Goal: Find specific page/section

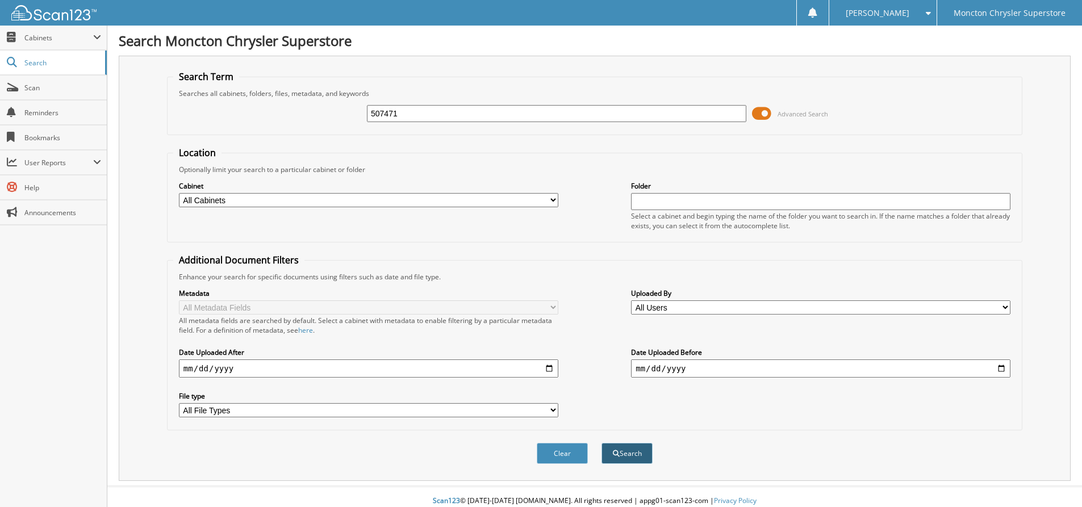
type input "507471"
click at [649, 452] on button "Search" at bounding box center [627, 453] width 51 height 21
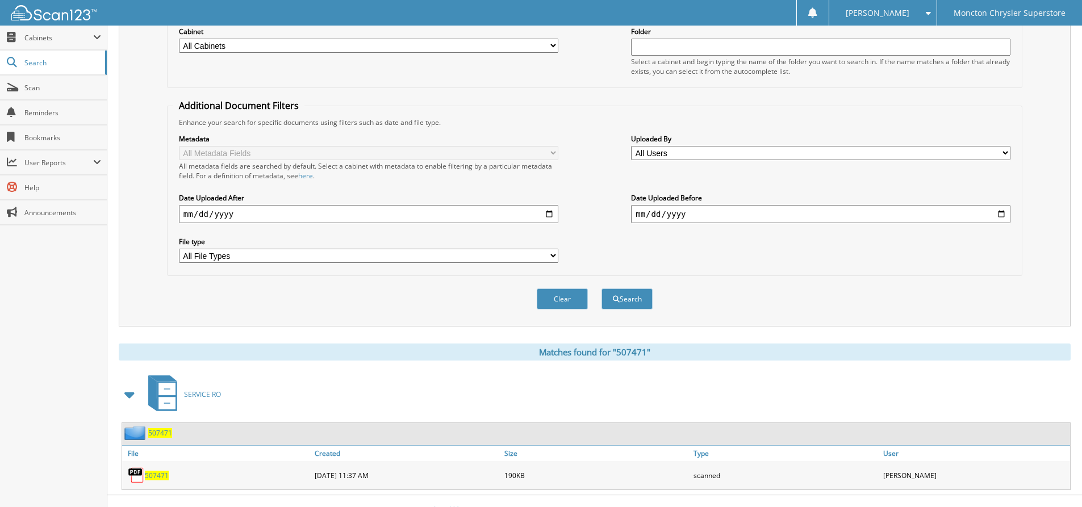
scroll to position [172, 0]
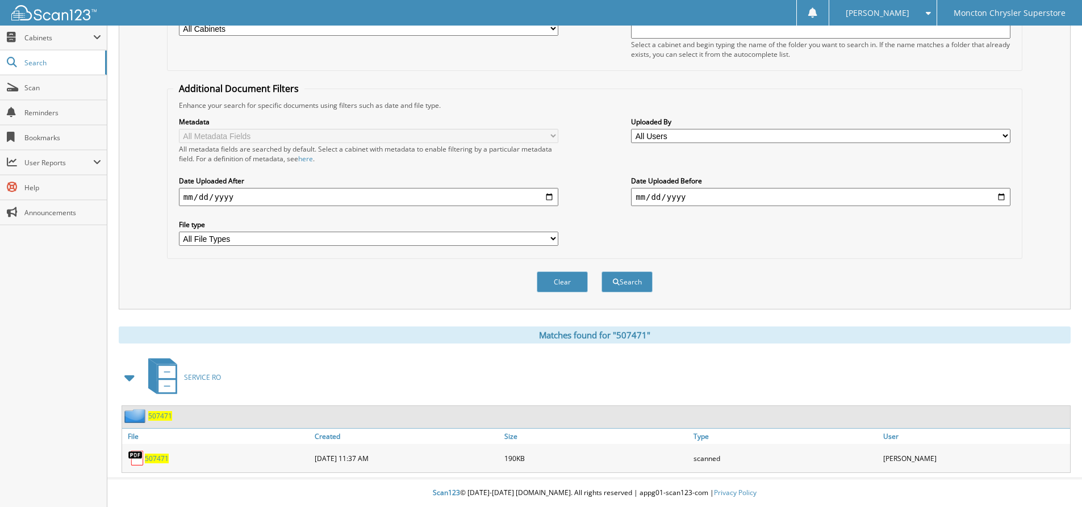
click at [161, 458] on span "507471" at bounding box center [157, 459] width 24 height 10
click at [163, 417] on span "507471" at bounding box center [160, 416] width 24 height 10
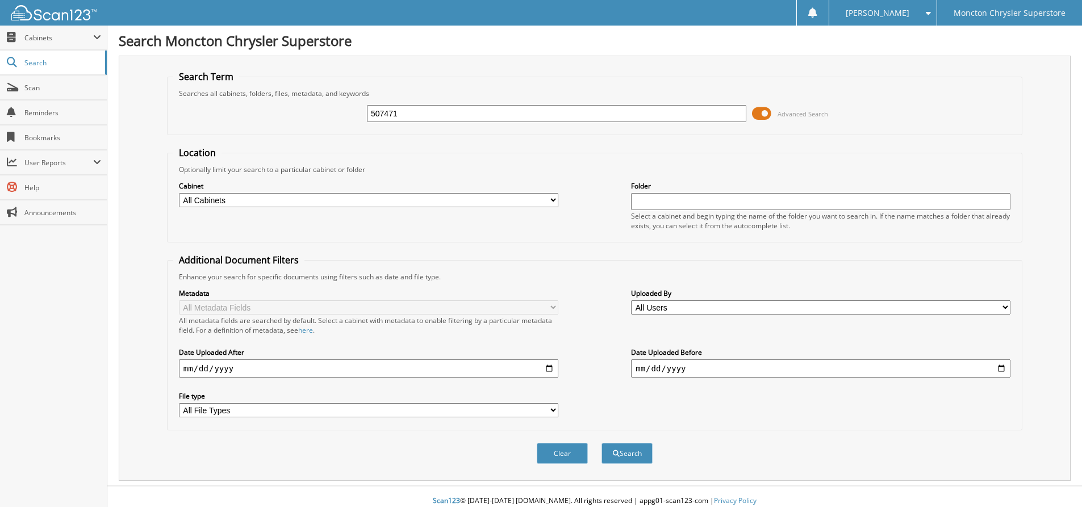
type input "507471"
click at [602, 443] on button "Search" at bounding box center [627, 453] width 51 height 21
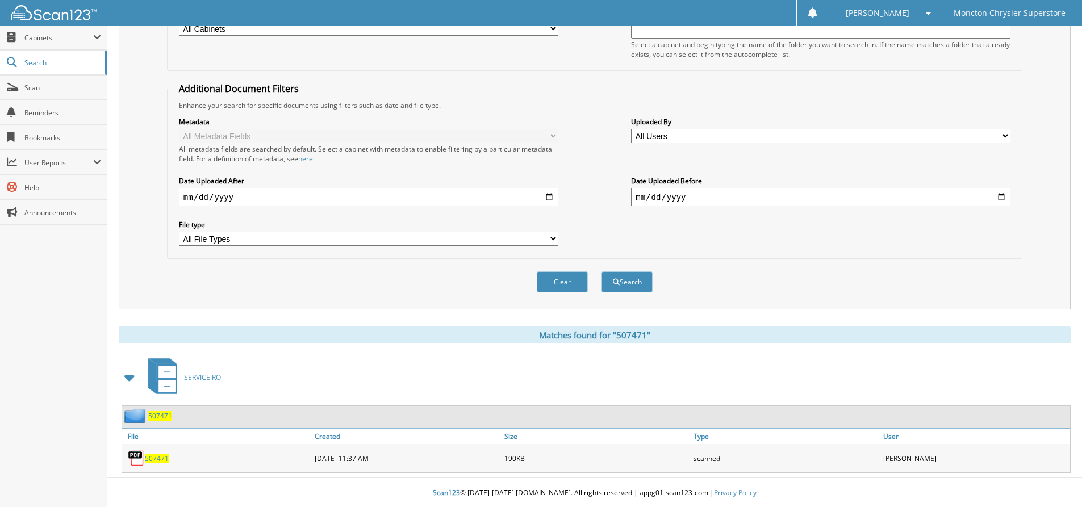
scroll to position [172, 0]
click at [164, 459] on span "507471" at bounding box center [157, 459] width 24 height 10
click at [164, 457] on span "507471" at bounding box center [157, 459] width 24 height 10
click at [154, 460] on span "507471" at bounding box center [157, 459] width 24 height 10
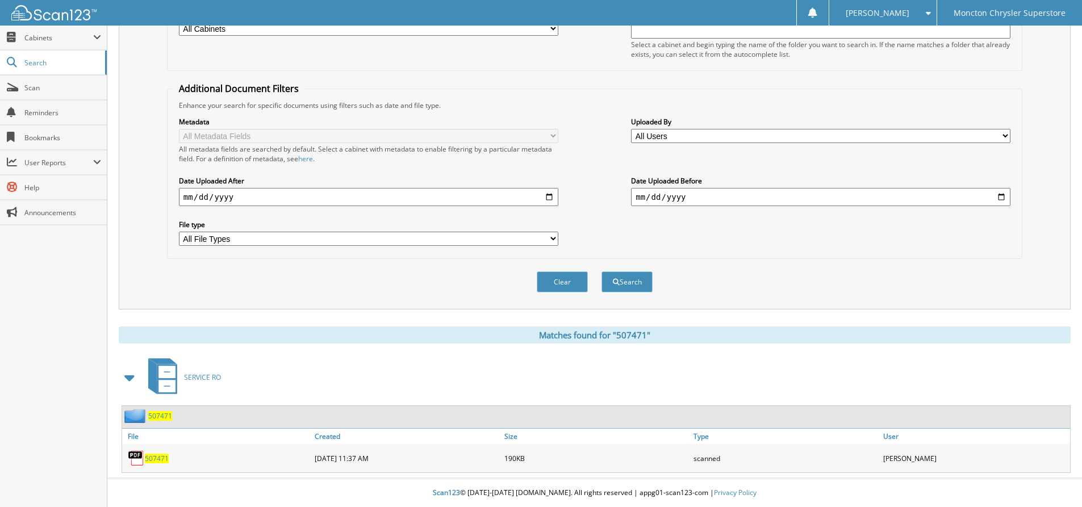
click at [161, 418] on span "507471" at bounding box center [160, 416] width 24 height 10
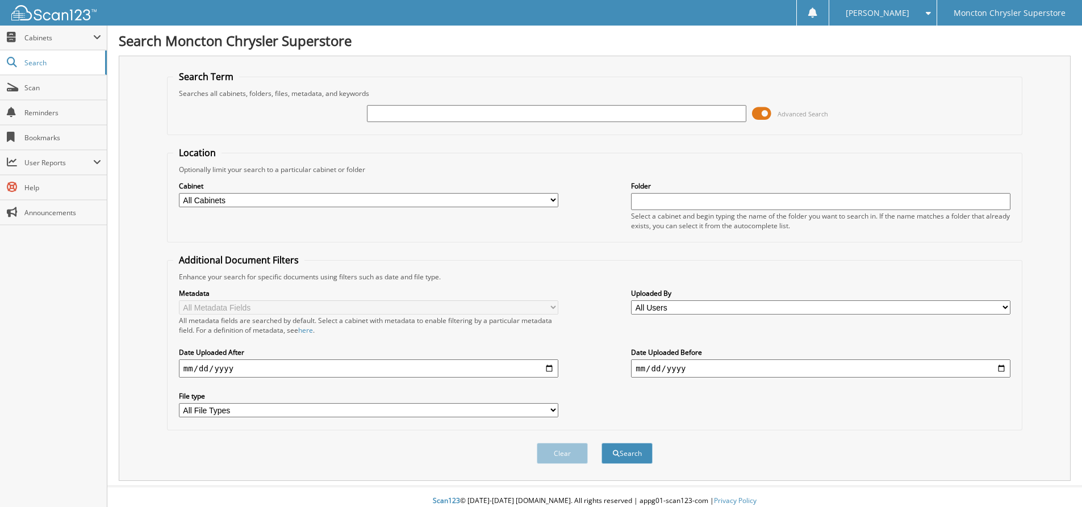
type input "C"
type input "komtak services"
click at [602, 443] on button "Search" at bounding box center [627, 453] width 51 height 21
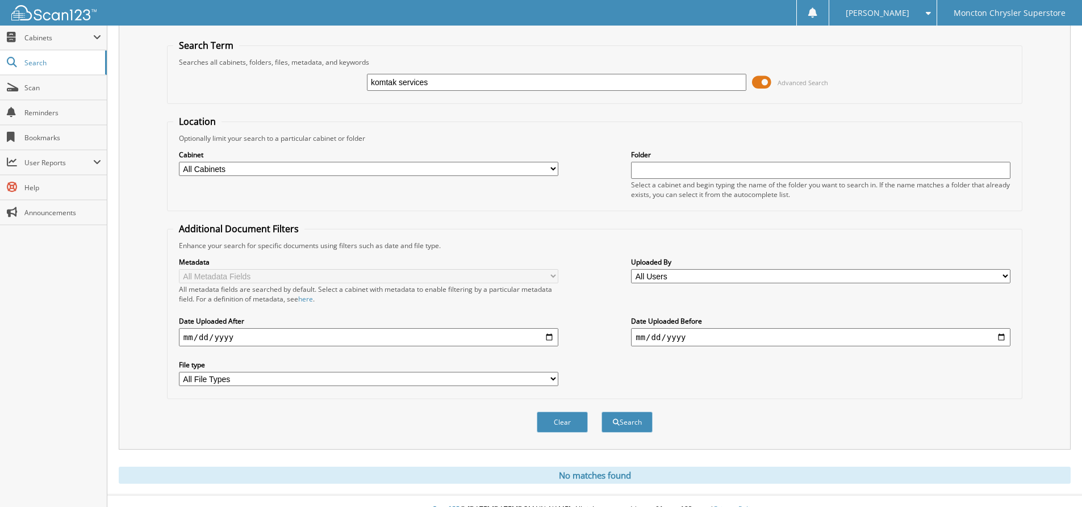
scroll to position [48, 0]
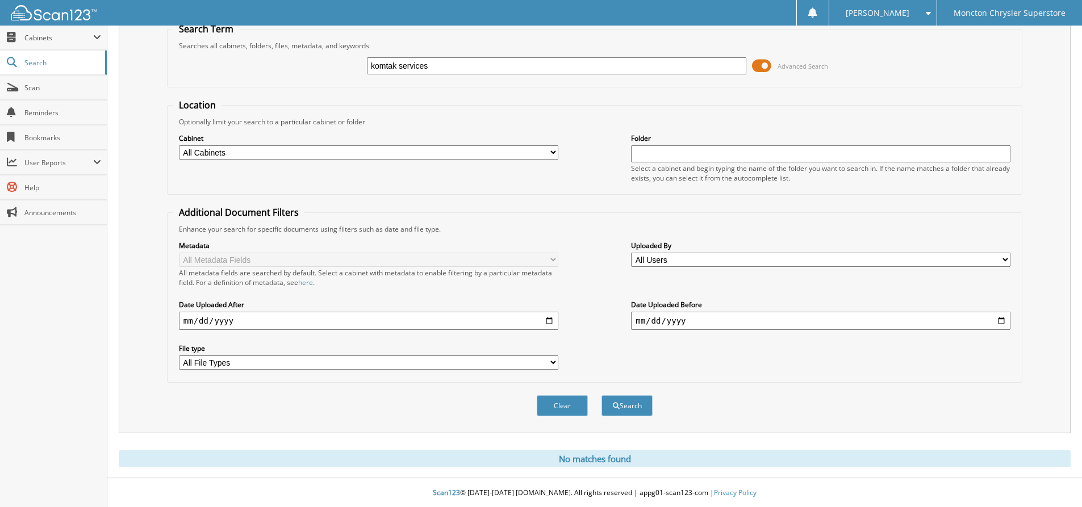
click at [394, 65] on input "komtak services" at bounding box center [557, 65] width 380 height 17
type input "komtek services"
click at [642, 408] on button "Search" at bounding box center [627, 405] width 51 height 21
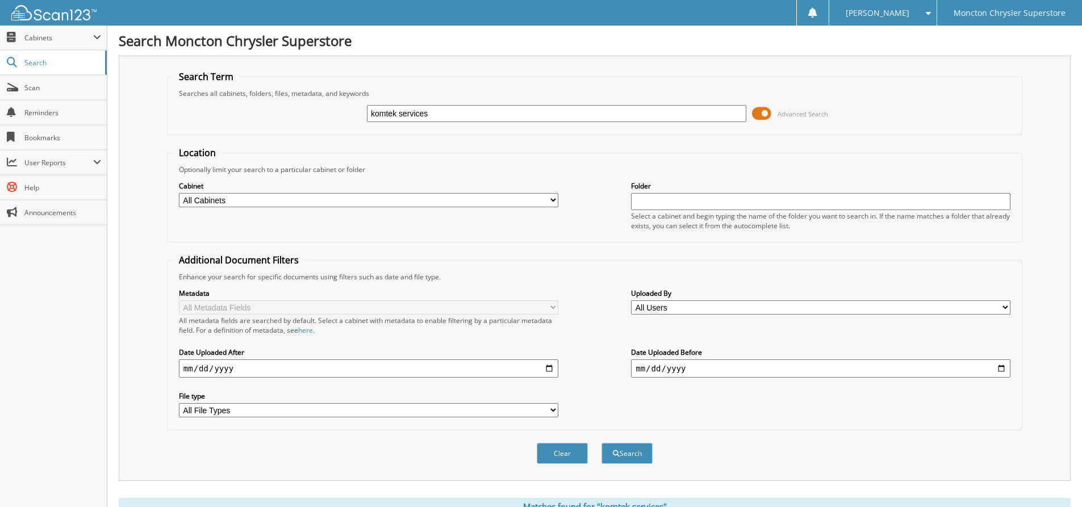
drag, startPoint x: 431, startPoint y: 112, endPoint x: 348, endPoint y: 115, distance: 83.6
click at [348, 115] on div "komtek services Advanced Search" at bounding box center [594, 113] width 843 height 31
click at [62, 64] on span "Search" at bounding box center [61, 63] width 75 height 10
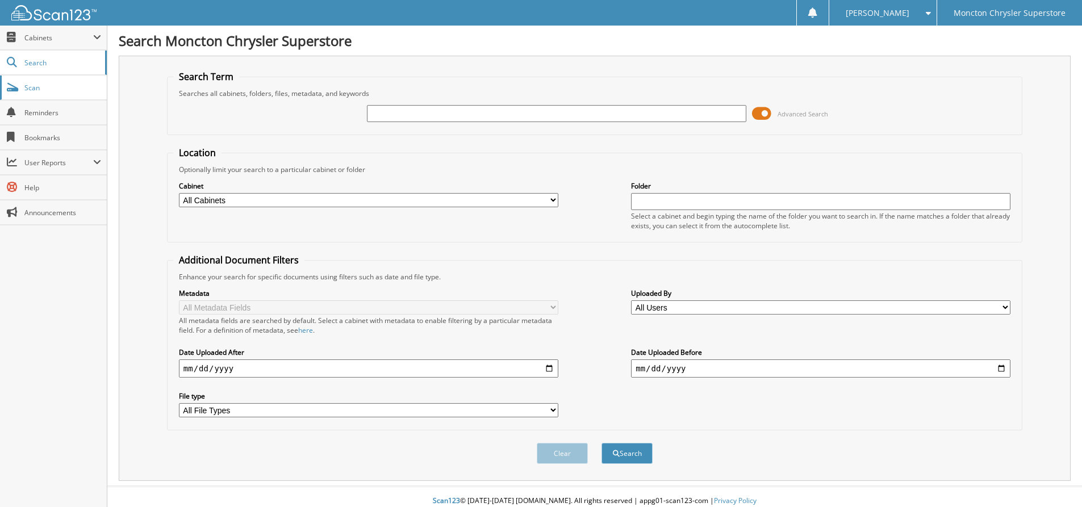
click at [61, 93] on link "Scan" at bounding box center [53, 88] width 107 height 24
